Goal: Task Accomplishment & Management: Manage account settings

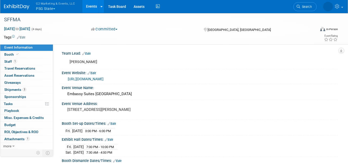
click at [61, 9] on button "G2 Marketing & Events, LLC PSG State" at bounding box center [58, 6] width 46 height 13
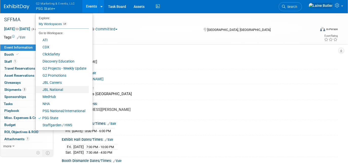
click at [52, 88] on link "JBL National" at bounding box center [62, 89] width 53 height 7
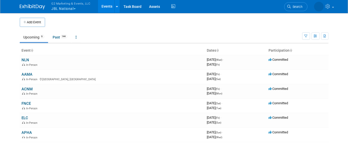
click at [24, 76] on td "AAMA In-Person Arlington, VA" at bounding box center [112, 76] width 185 height 14
click at [24, 74] on link "AAMA" at bounding box center [27, 74] width 11 height 5
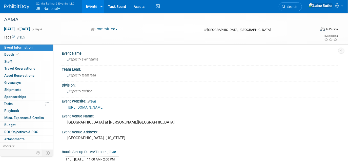
click at [13, 51] on link "Event Information" at bounding box center [26, 47] width 53 height 7
click at [21, 55] on link "Booth" at bounding box center [26, 54] width 53 height 7
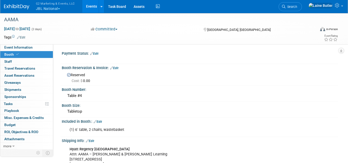
scroll to position [46, 0]
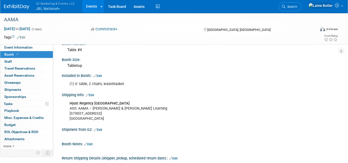
click at [99, 128] on link "Edit" at bounding box center [98, 130] width 8 height 4
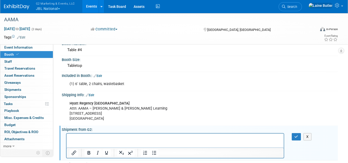
scroll to position [0, 0]
click at [133, 145] on p "JBL Cardboard Bookstands" at bounding box center [175, 143] width 212 height 5
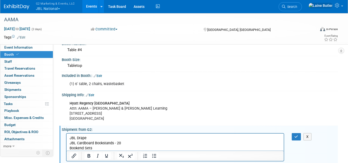
click at [74, 147] on p "Bookend Sets" at bounding box center [175, 148] width 212 height 5
click at [96, 147] on p "Bookend Sets" at bounding box center [175, 148] width 212 height 5
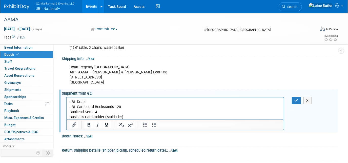
scroll to position [93, 0]
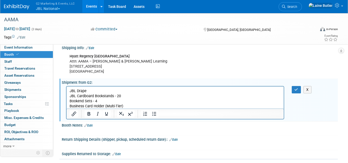
click at [132, 106] on p "Business Card Holder (Multi-Tier)" at bounding box center [175, 106] width 212 height 5
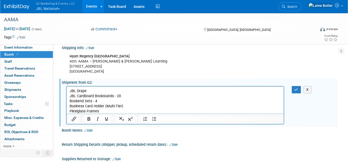
click at [135, 109] on p "Plexiglass Frames" at bounding box center [175, 111] width 212 height 5
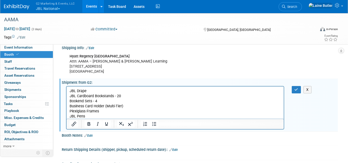
click at [109, 115] on p "JBL Pens" at bounding box center [175, 116] width 212 height 5
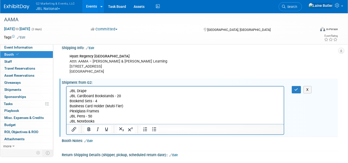
click at [120, 122] on p "JBL Notebooks" at bounding box center [175, 121] width 212 height 5
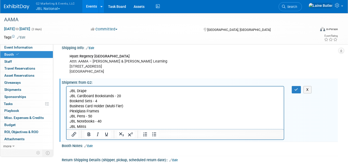
drag, startPoint x: 176, startPoint y: 214, endPoint x: 106, endPoint y: 126, distance: 112.5
click at [106, 126] on p "JBL Mints" at bounding box center [175, 126] width 212 height 5
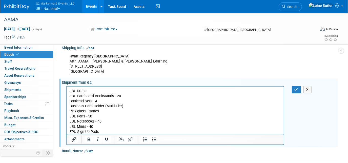
click at [113, 129] on p "JBL Mints - 40" at bounding box center [175, 126] width 212 height 5
click at [108, 132] on p "EPU Sign Up Pads" at bounding box center [175, 131] width 212 height 5
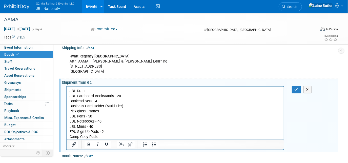
click at [103, 138] on p "Comp Copy Pads" at bounding box center [175, 136] width 212 height 5
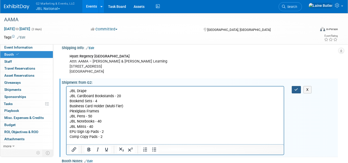
click at [298, 88] on icon "button" at bounding box center [297, 90] width 4 height 4
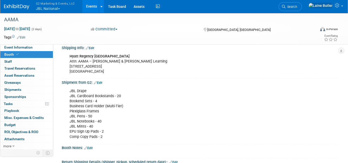
scroll to position [116, 0]
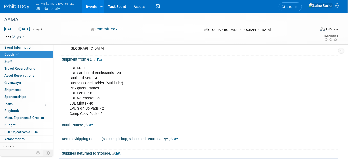
click at [66, 7] on button "G2 Marketing & Events, LLC JBL National" at bounding box center [58, 6] width 46 height 13
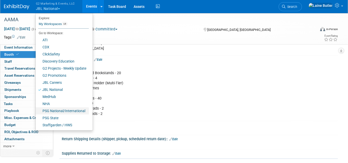
click at [66, 111] on link "PSG National/International" at bounding box center [62, 110] width 53 height 7
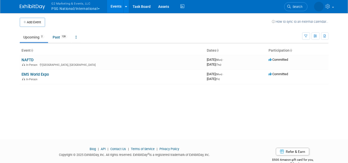
click at [72, 12] on button "G2 Marketing & Events, LLC PSG National/International" at bounding box center [78, 6] width 55 height 13
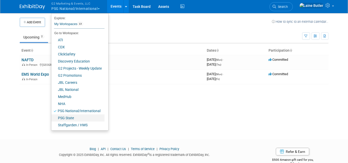
click at [79, 119] on link "PSG State" at bounding box center [77, 118] width 53 height 7
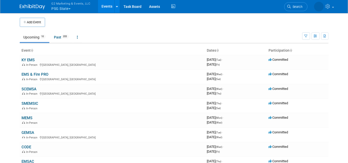
click at [36, 76] on link "EMS & Fire PRO" at bounding box center [35, 74] width 27 height 5
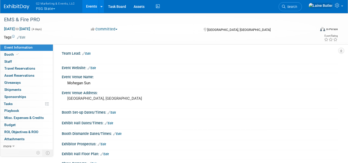
click at [19, 83] on span "Giveaways 0" at bounding box center [12, 83] width 16 height 4
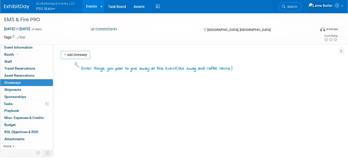
click at [21, 87] on link "0 Shipments 0" at bounding box center [26, 89] width 53 height 7
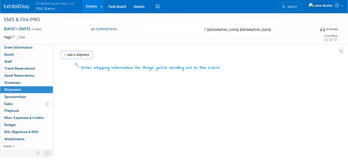
click at [68, 55] on link "Add a Shipment" at bounding box center [77, 55] width 32 height 8
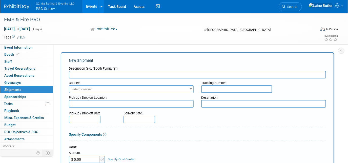
click at [83, 76] on input "text" at bounding box center [197, 75] width 257 height 8
type input "Books from PBD"
click at [225, 87] on input "text" at bounding box center [236, 89] width 71 height 8
paste input "392875402367"
type input "392875402367"
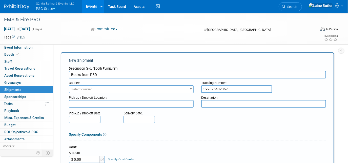
click at [156, 87] on span "Select courier" at bounding box center [131, 89] width 124 height 7
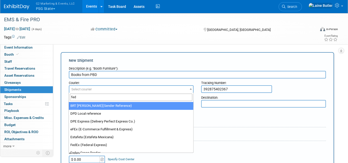
type input "fed"
select select "206"
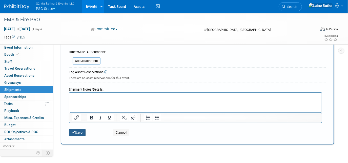
click at [78, 129] on button "Save" at bounding box center [77, 132] width 17 height 7
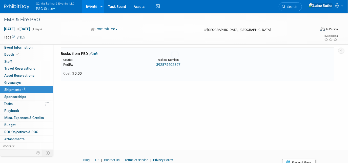
scroll to position [11, 0]
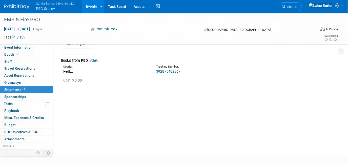
click at [8, 5] on img at bounding box center [16, 6] width 25 height 5
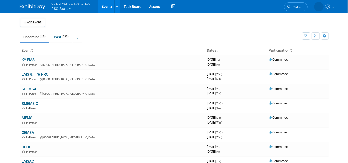
scroll to position [23, 0]
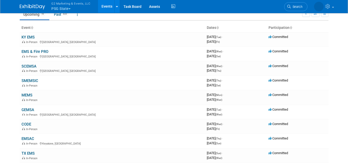
click at [25, 36] on link "KY EMS" at bounding box center [28, 37] width 13 height 5
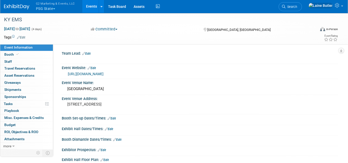
click at [11, 91] on span "Shipments 0" at bounding box center [12, 90] width 17 height 4
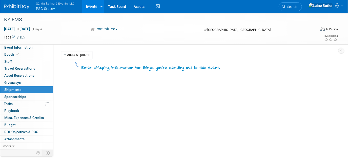
click at [80, 57] on link "Add a Shipment" at bounding box center [77, 55] width 32 height 8
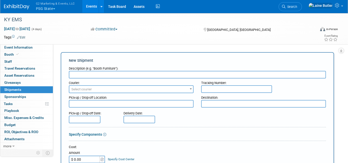
click at [84, 76] on input "text" at bounding box center [197, 75] width 257 height 8
type input "Books from PBD"
click at [216, 93] on div "Destination:" at bounding box center [263, 96] width 125 height 7
click at [212, 88] on input "text" at bounding box center [236, 89] width 71 height 8
paste input "392893212475"
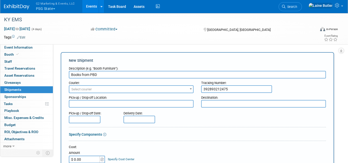
click at [211, 86] on input "392893212475" at bounding box center [236, 89] width 71 height 8
type input "392893212475"
click at [178, 88] on span "Select courier" at bounding box center [131, 89] width 124 height 7
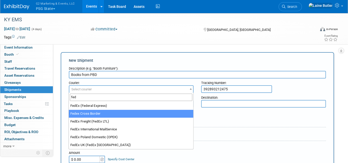
type input "fed"
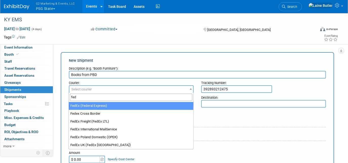
select select "206"
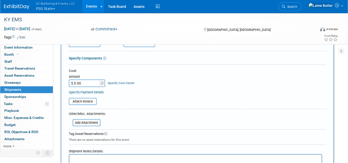
scroll to position [115, 0]
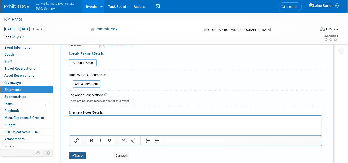
click at [77, 152] on button "Save" at bounding box center [77, 155] width 17 height 7
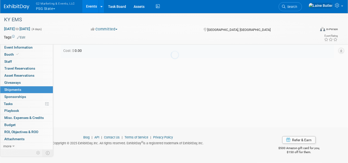
scroll to position [11, 0]
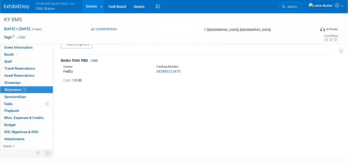
click at [15, 3] on link at bounding box center [19, 4] width 31 height 4
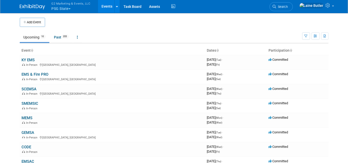
click at [30, 104] on link "SMEMSIC" at bounding box center [30, 103] width 17 height 5
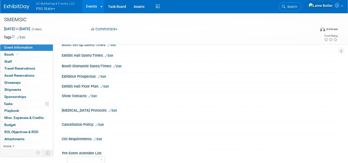
scroll to position [69, 0]
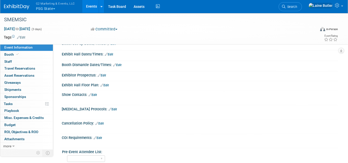
click at [26, 53] on link "Booth" at bounding box center [26, 54] width 53 height 7
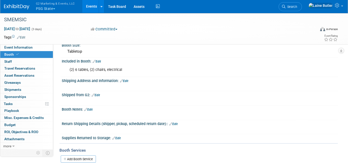
scroll to position [0, 0]
